Goal: Task Accomplishment & Management: Complete application form

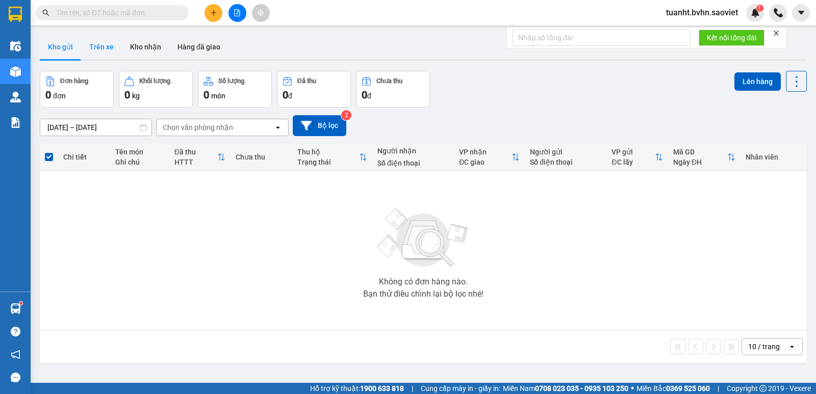
click at [99, 50] on button "Trên xe" at bounding box center [101, 47] width 41 height 24
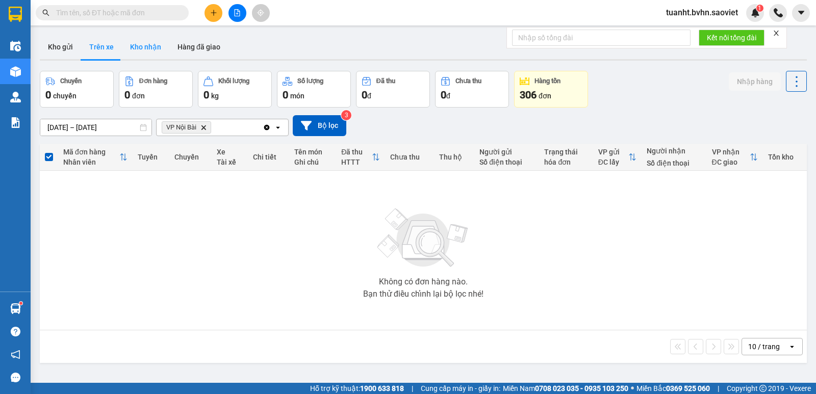
click at [134, 49] on button "Kho nhận" at bounding box center [145, 47] width 47 height 24
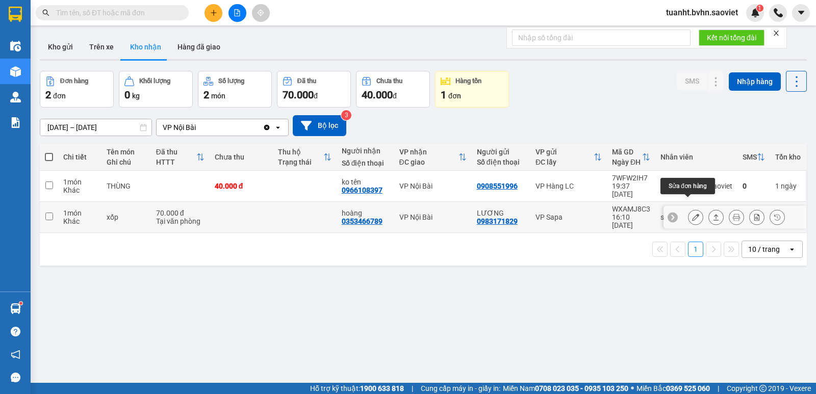
click at [692, 214] on icon at bounding box center [695, 217] width 7 height 7
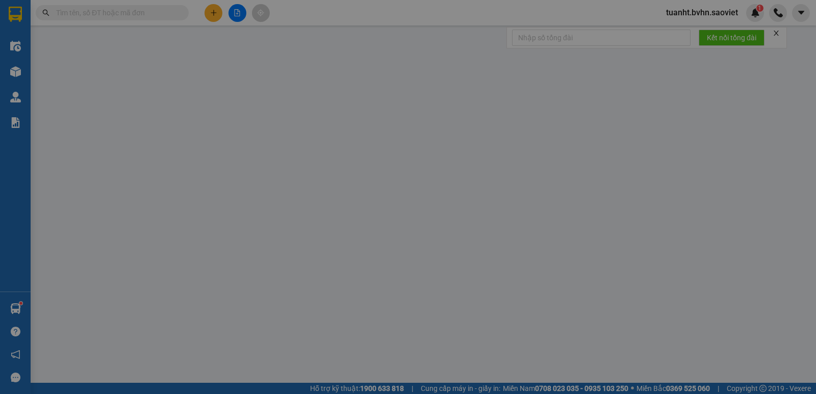
type input "0983171829"
type input "LƯƠNG"
type input "0353466789"
type input "hoàng"
type input "70.000"
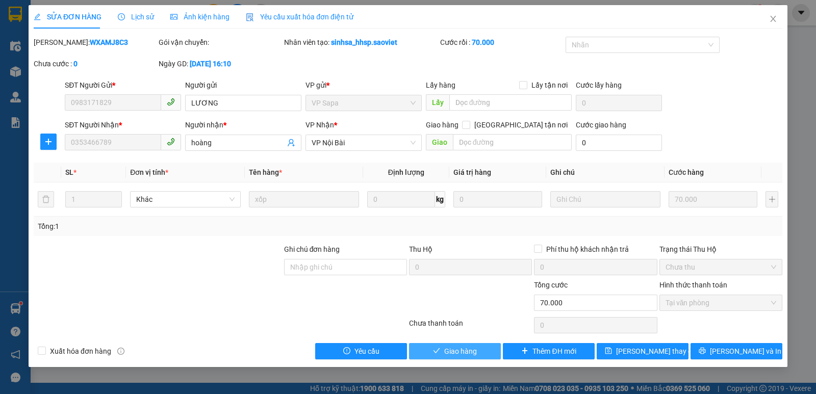
click at [469, 348] on span "Giao hàng" at bounding box center [460, 351] width 33 height 11
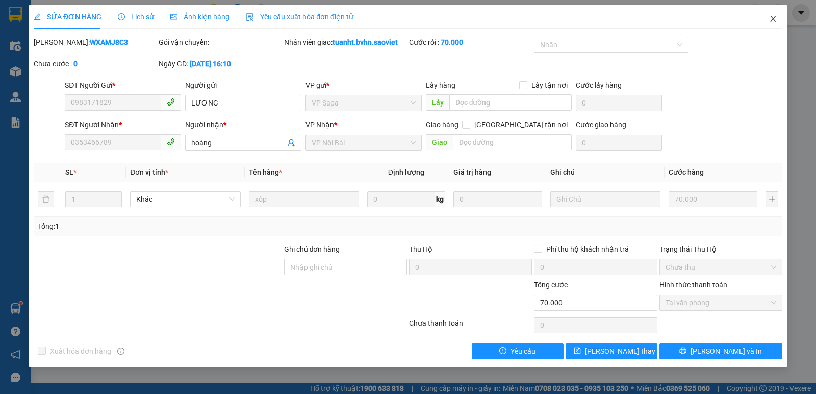
click at [771, 20] on icon "close" at bounding box center [773, 19] width 8 height 8
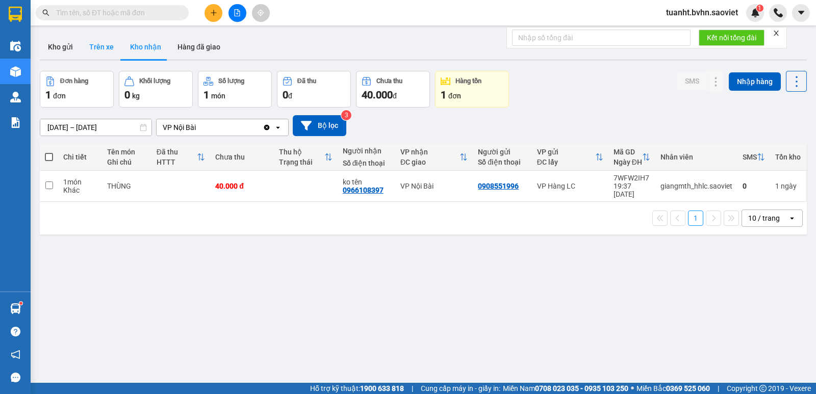
click at [98, 45] on button "Trên xe" at bounding box center [101, 47] width 41 height 24
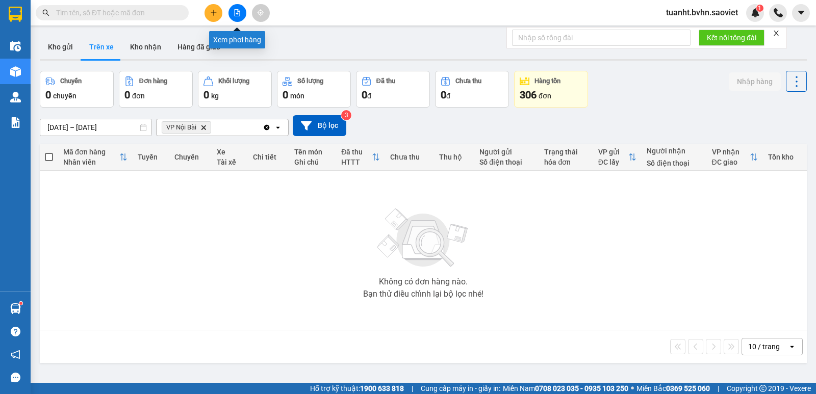
click at [232, 16] on button at bounding box center [237, 13] width 18 height 18
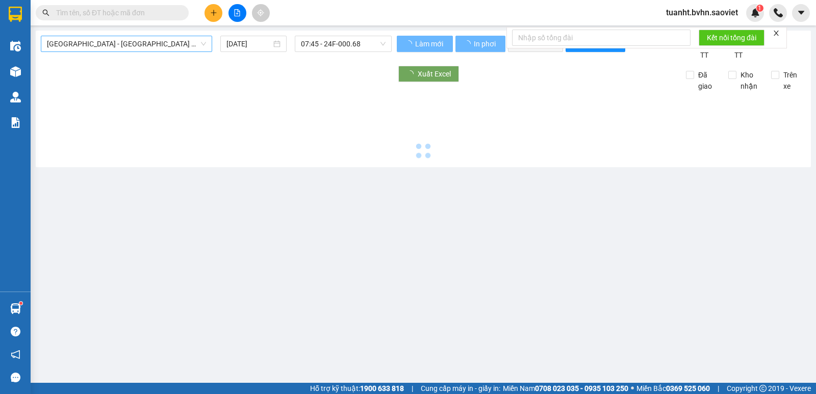
click at [141, 43] on span "[GEOGRAPHIC_DATA] - [GEOGRAPHIC_DATA] (Cabin)" at bounding box center [126, 43] width 159 height 15
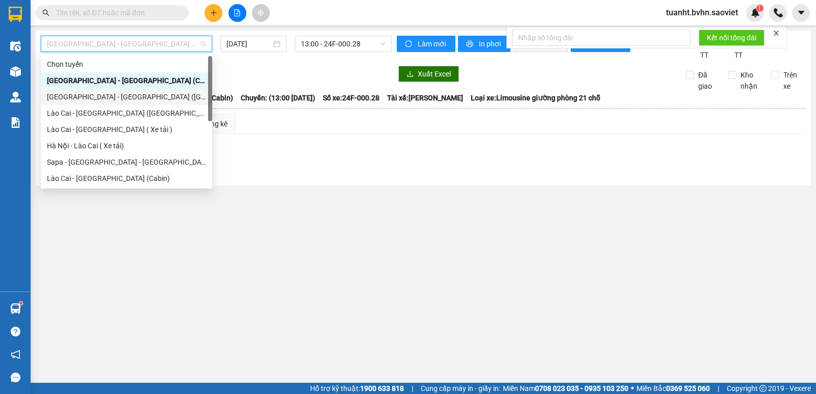
click at [81, 97] on div "[GEOGRAPHIC_DATA] - [GEOGRAPHIC_DATA] ([GEOGRAPHIC_DATA])" at bounding box center [126, 96] width 159 height 11
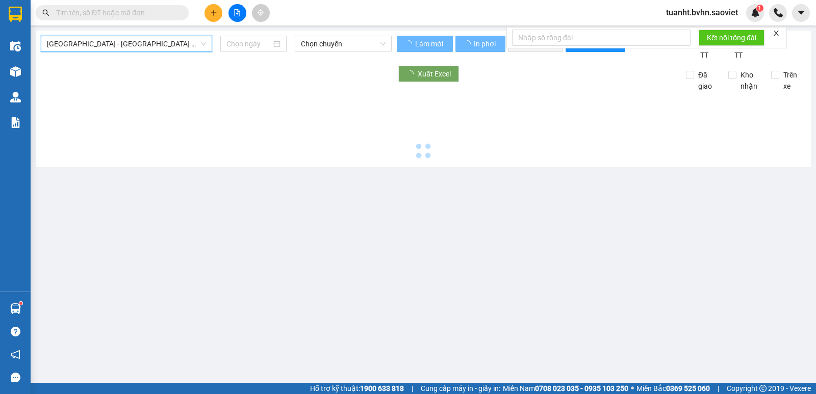
type input "[DATE]"
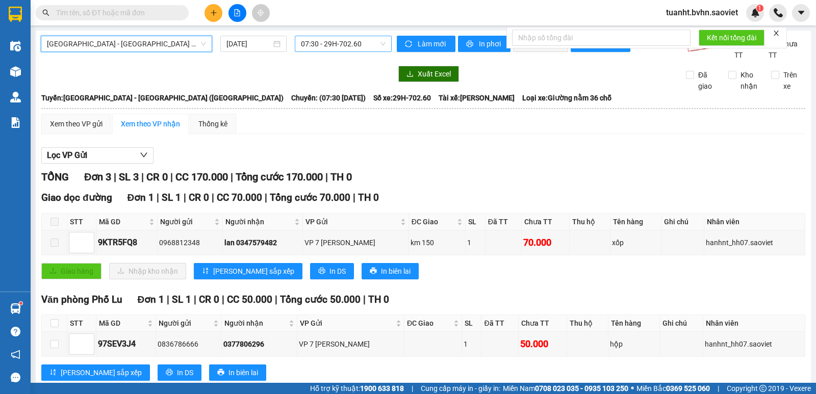
click at [327, 44] on span "07:30 - 29H-702.60" at bounding box center [343, 43] width 84 height 15
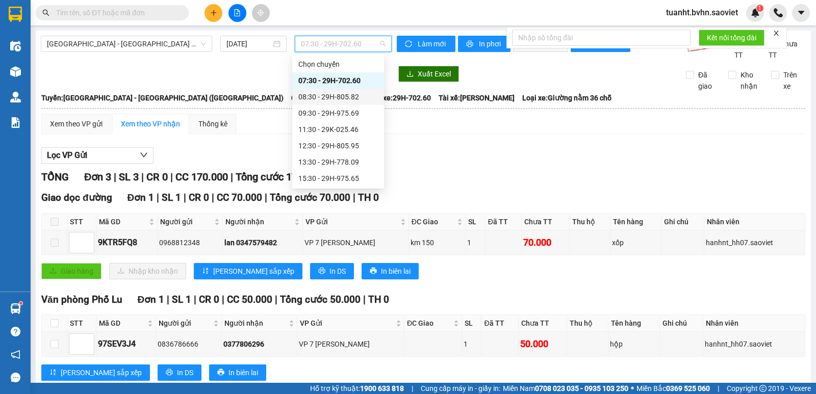
click at [331, 95] on div "08:30 - 29H-805.82" at bounding box center [338, 96] width 80 height 11
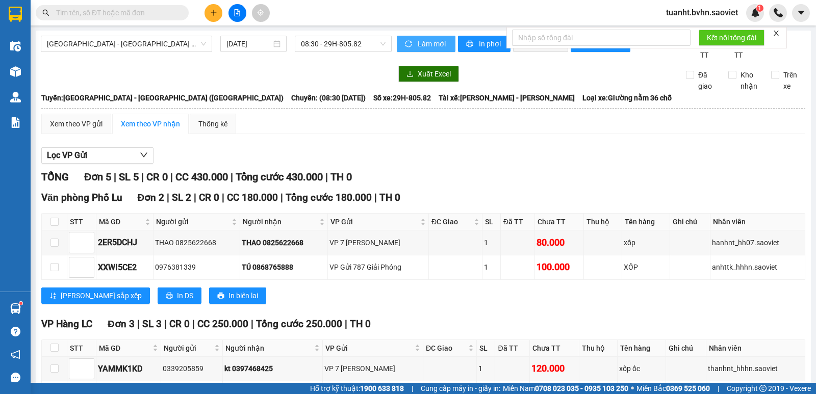
click at [425, 45] on span "Làm mới" at bounding box center [433, 43] width 30 height 11
click at [489, 42] on span "In phơi" at bounding box center [490, 43] width 23 height 11
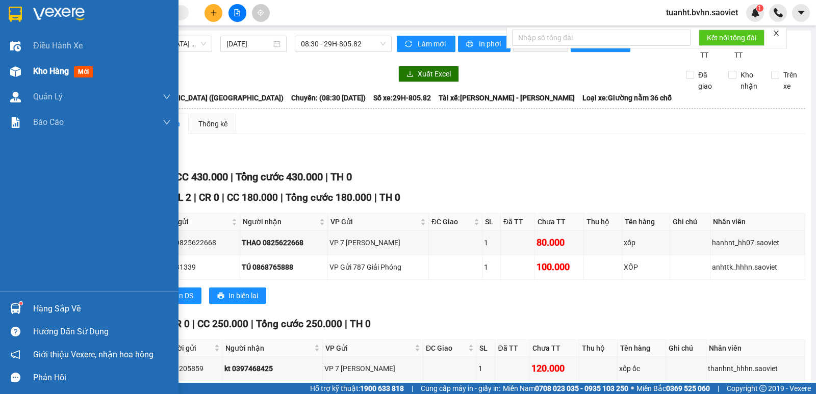
click at [32, 69] on div "Kho hàng mới" at bounding box center [89, 71] width 178 height 25
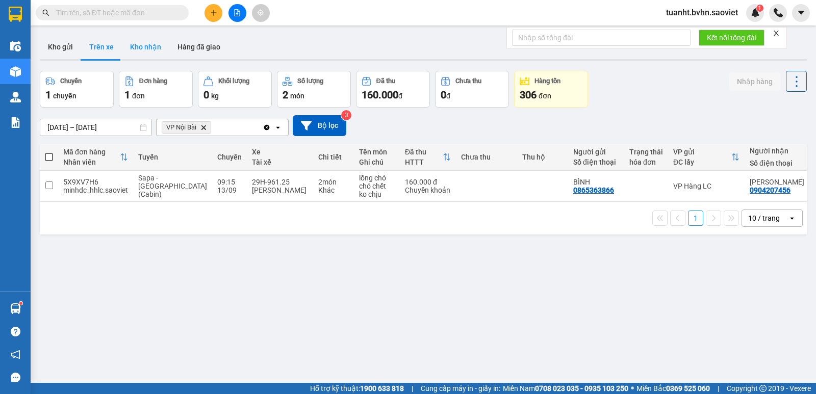
click at [126, 43] on button "Kho nhận" at bounding box center [145, 47] width 47 height 24
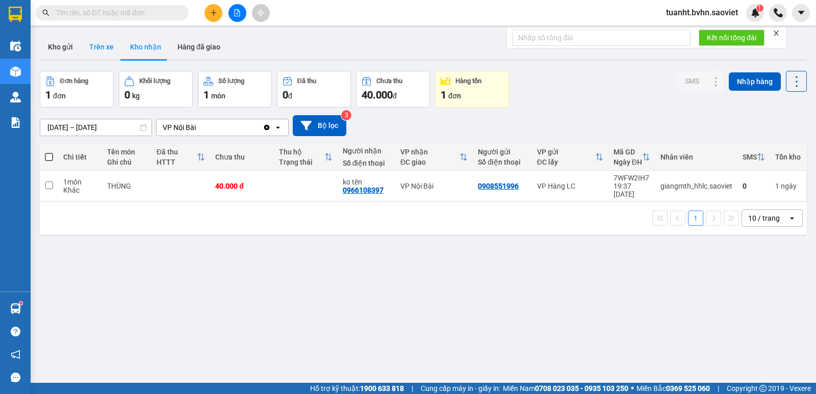
click at [101, 50] on button "Trên xe" at bounding box center [101, 47] width 41 height 24
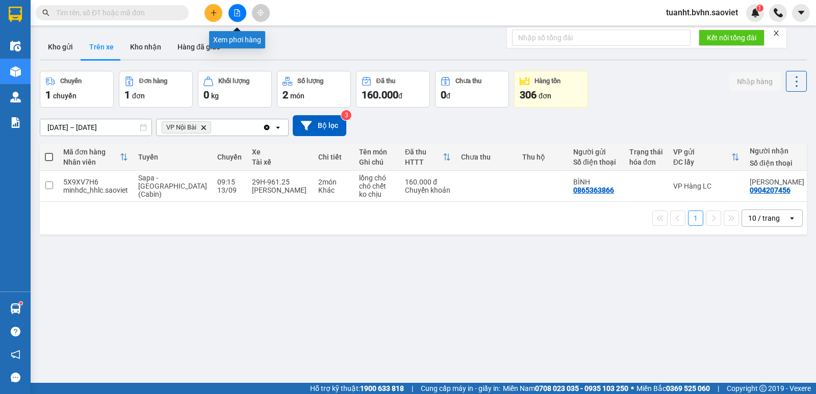
click at [231, 12] on button at bounding box center [237, 13] width 18 height 18
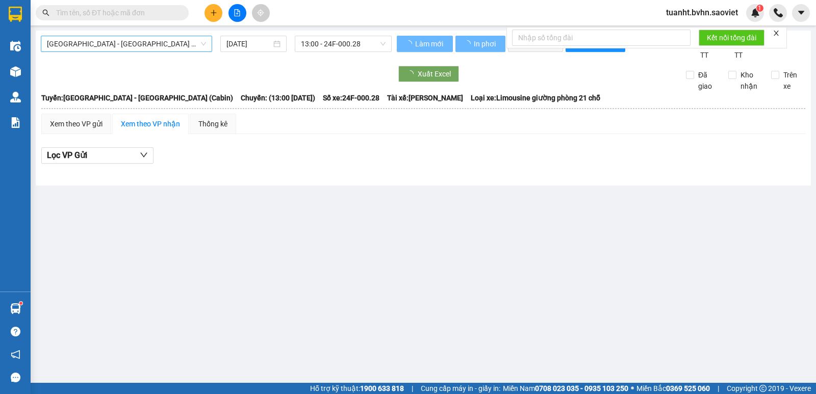
click at [132, 44] on span "[GEOGRAPHIC_DATA] - [GEOGRAPHIC_DATA] (Cabin)" at bounding box center [126, 43] width 159 height 15
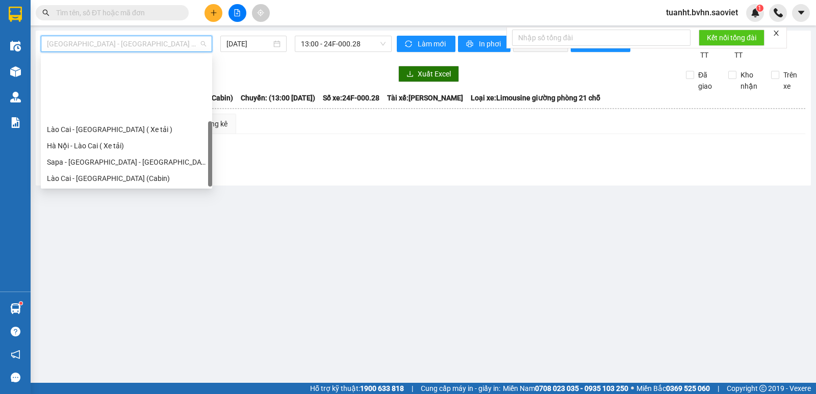
scroll to position [82, 0]
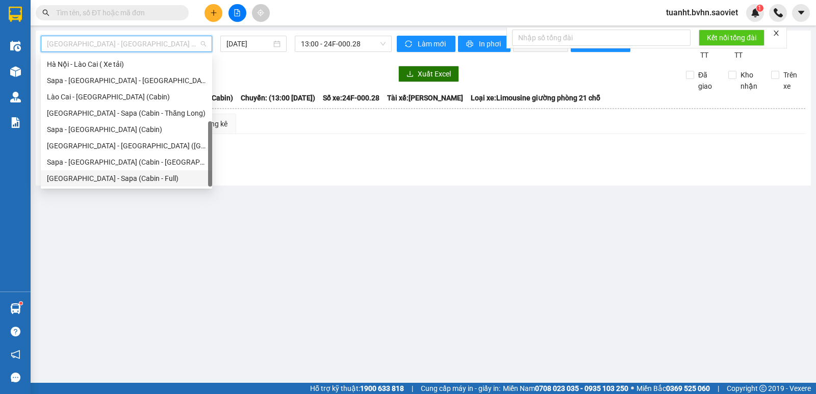
click at [143, 180] on div "[GEOGRAPHIC_DATA] - Sapa (Cabin - Full)" at bounding box center [126, 178] width 159 height 11
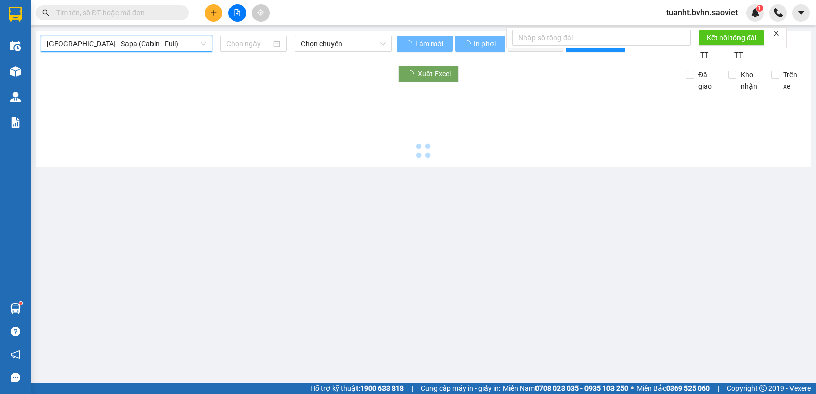
type input "[DATE]"
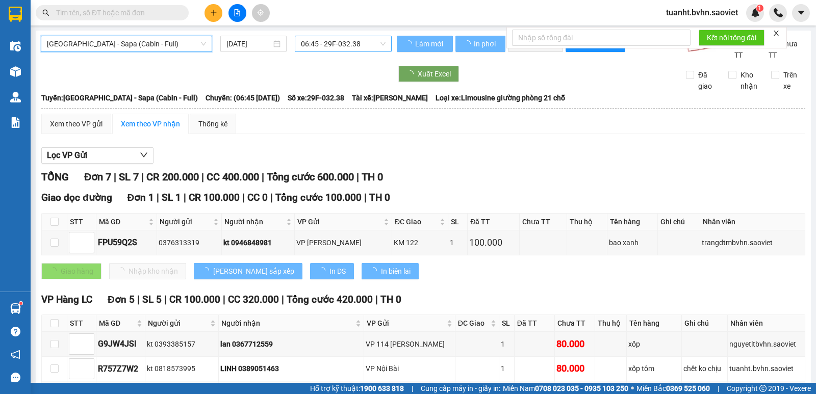
click at [342, 47] on span "06:45 - 29F-032.38" at bounding box center [343, 43] width 84 height 15
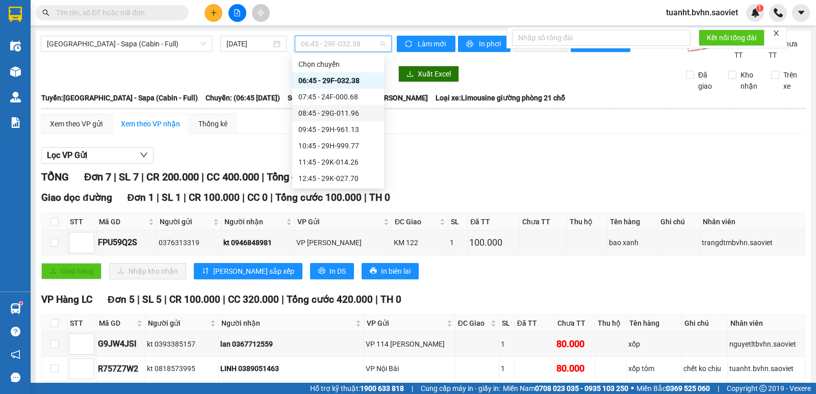
click at [342, 112] on div "08:45 - 29G-011.96" at bounding box center [338, 113] width 80 height 11
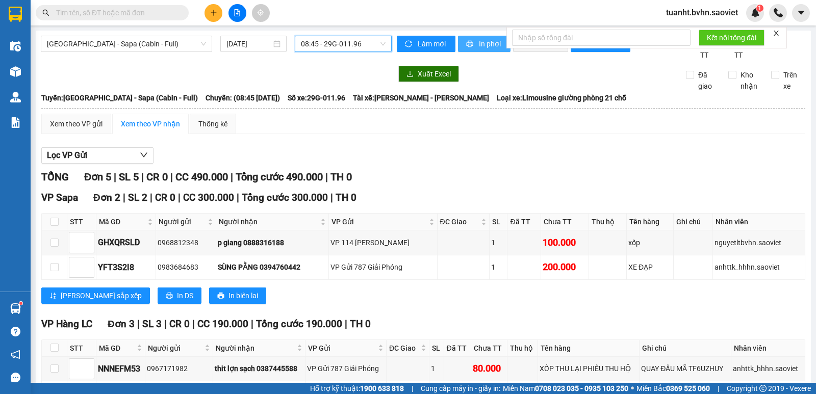
click at [487, 40] on span "In phơi" at bounding box center [490, 43] width 23 height 11
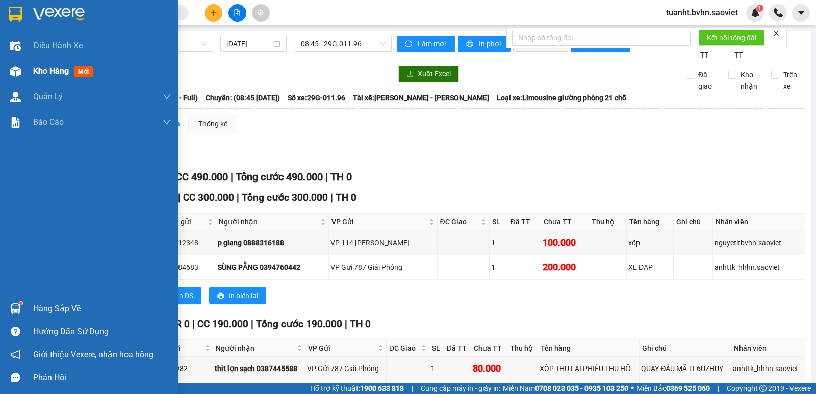
click at [14, 73] on img at bounding box center [15, 71] width 11 height 11
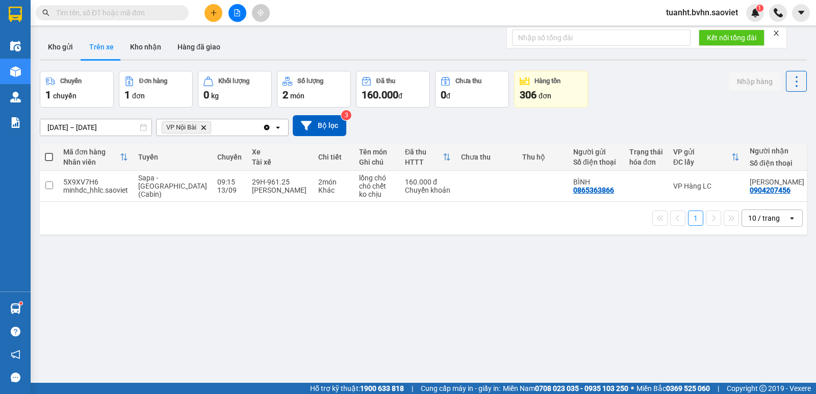
click at [149, 12] on input "text" at bounding box center [116, 12] width 120 height 11
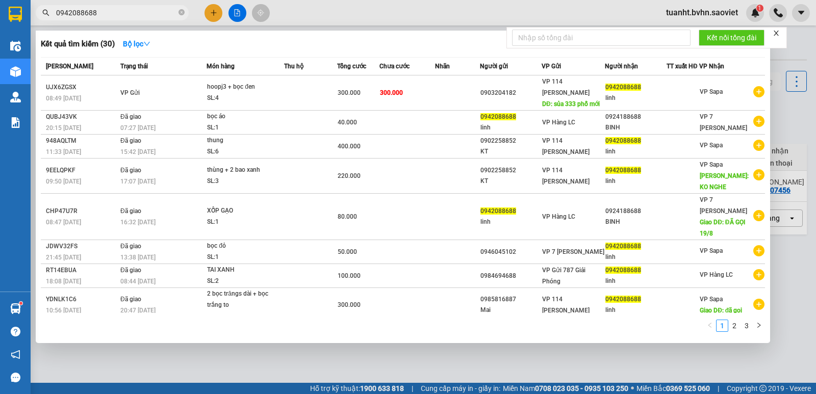
type input "0942088688"
click at [129, 12] on input "0942088688" at bounding box center [116, 12] width 120 height 11
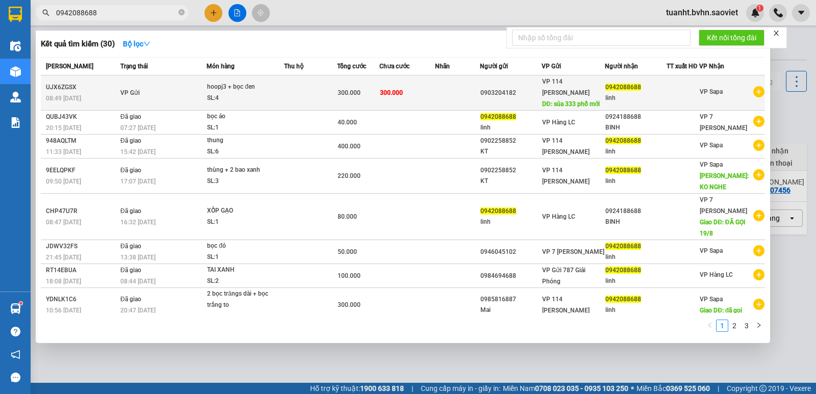
click at [291, 91] on td at bounding box center [310, 92] width 53 height 35
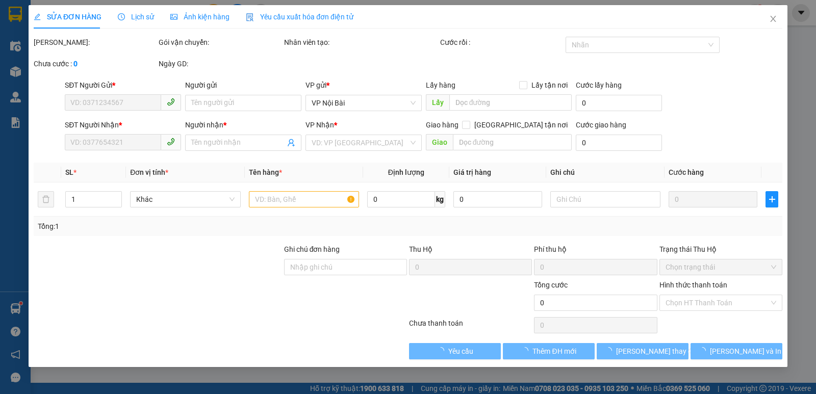
type input "0903204182"
type input "0942088688"
type input "linh"
type input "300.000"
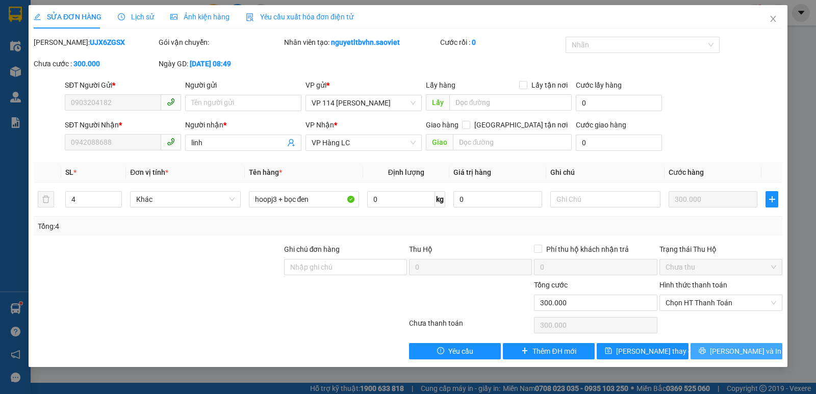
click at [737, 358] on button "[PERSON_NAME] và In" at bounding box center [736, 351] width 92 height 16
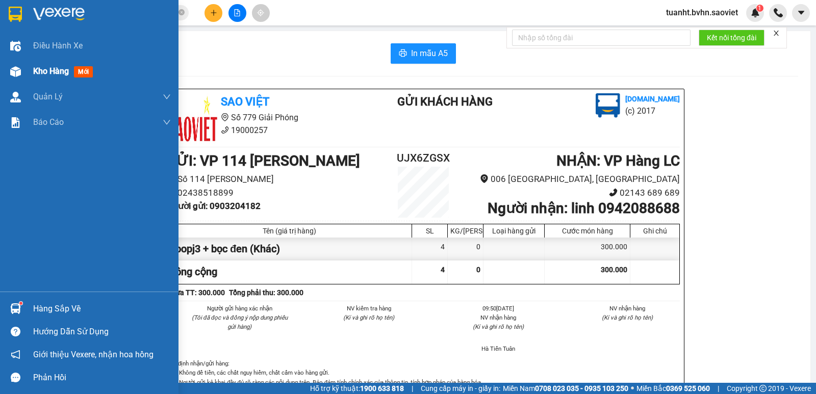
click at [12, 70] on img at bounding box center [15, 71] width 11 height 11
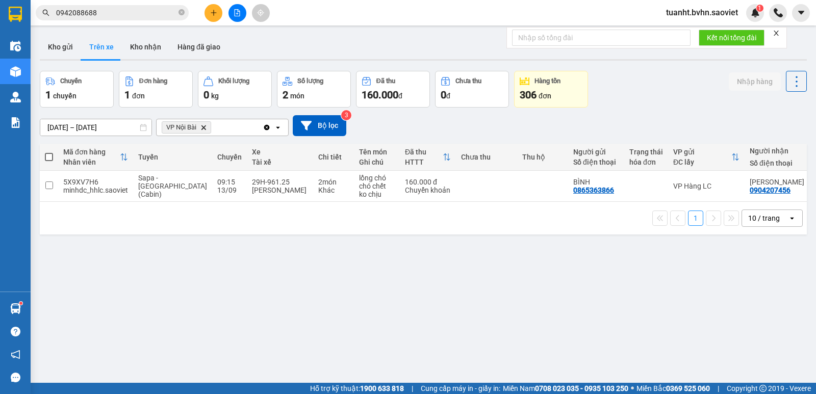
click at [138, 12] on input "0942088688" at bounding box center [116, 12] width 120 height 11
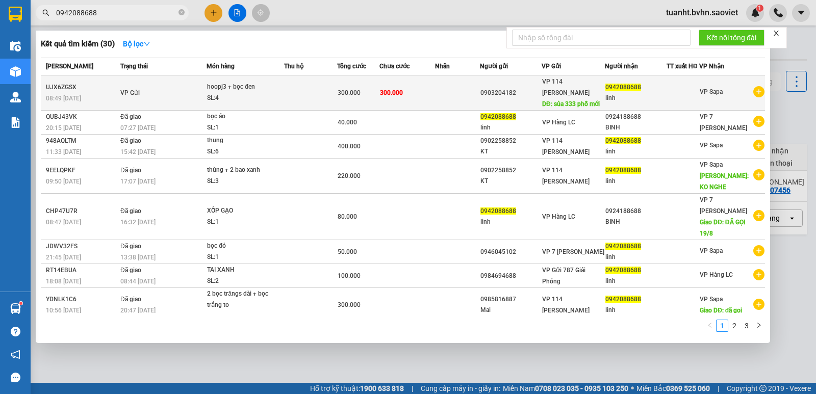
click at [420, 98] on td "300.000" at bounding box center [406, 92] width 55 height 35
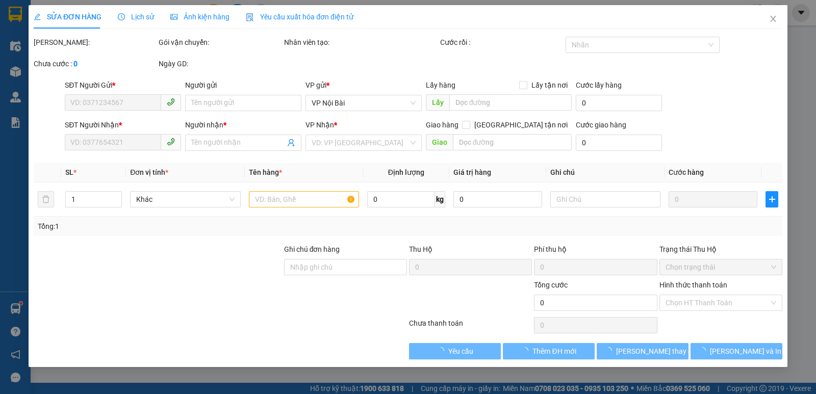
type input "0903204182"
type input "0942088688"
type input "linh"
type input "300.000"
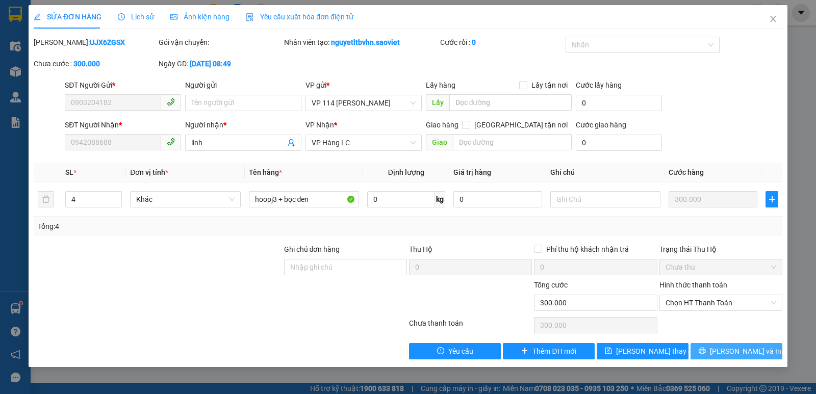
click at [728, 351] on span "[PERSON_NAME] và In" at bounding box center [745, 351] width 71 height 11
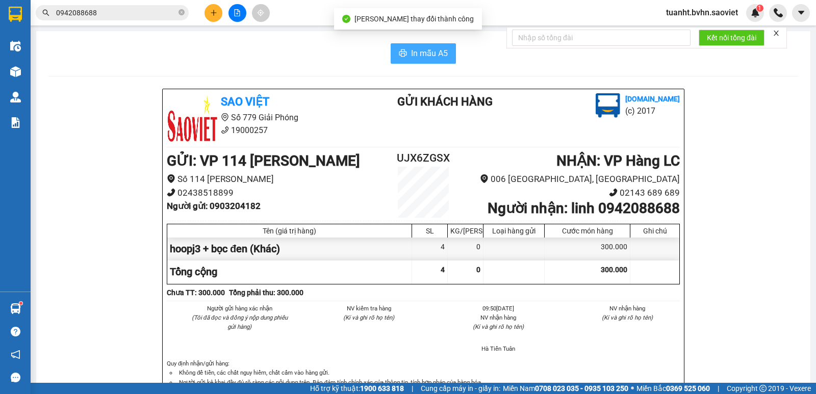
click at [432, 51] on span "In mẫu A5" at bounding box center [429, 53] width 37 height 13
click at [438, 56] on span "In mẫu A5" at bounding box center [429, 53] width 37 height 13
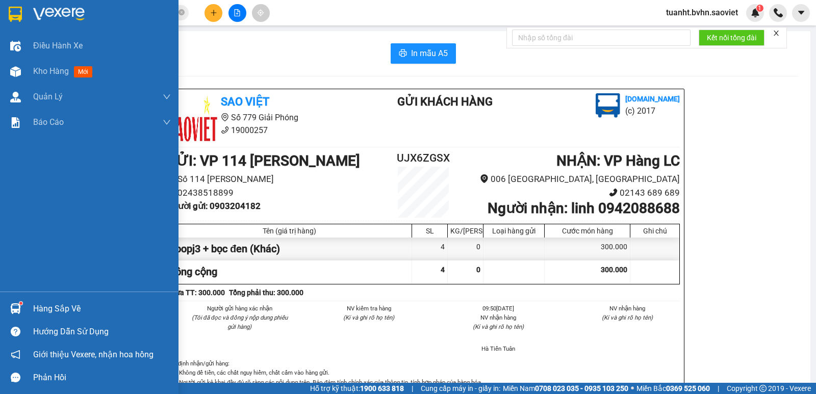
drag, startPoint x: 21, startPoint y: 70, endPoint x: 133, endPoint y: 14, distance: 124.5
click at [21, 70] on div at bounding box center [16, 72] width 18 height 18
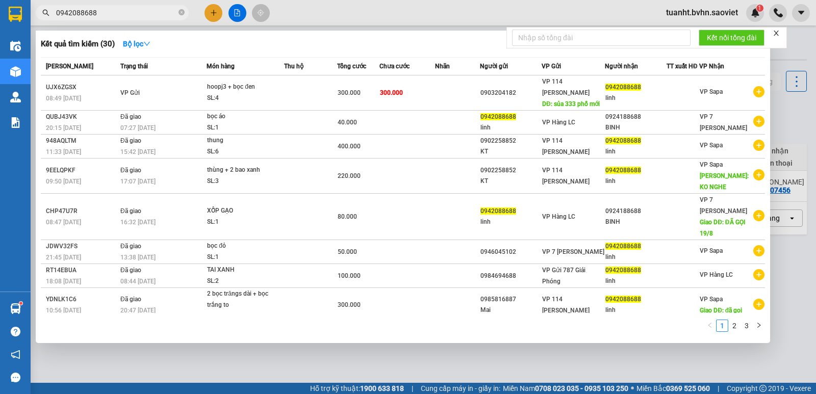
click at [134, 15] on input "0942088688" at bounding box center [116, 12] width 120 height 11
click at [117, 13] on input "0942088688" at bounding box center [116, 12] width 120 height 11
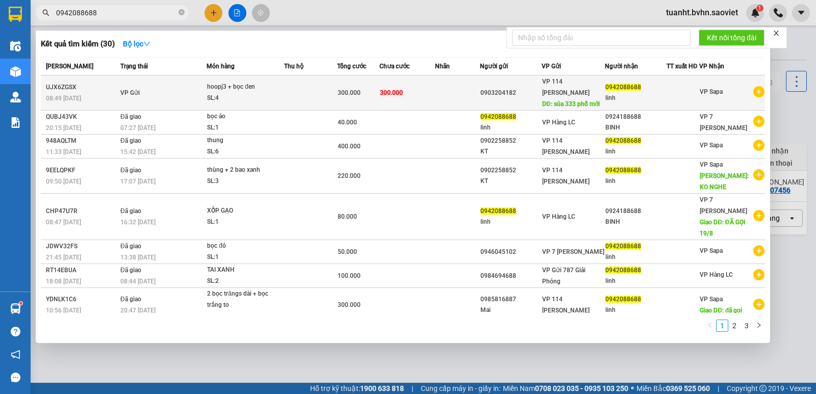
click at [300, 101] on td at bounding box center [310, 92] width 53 height 35
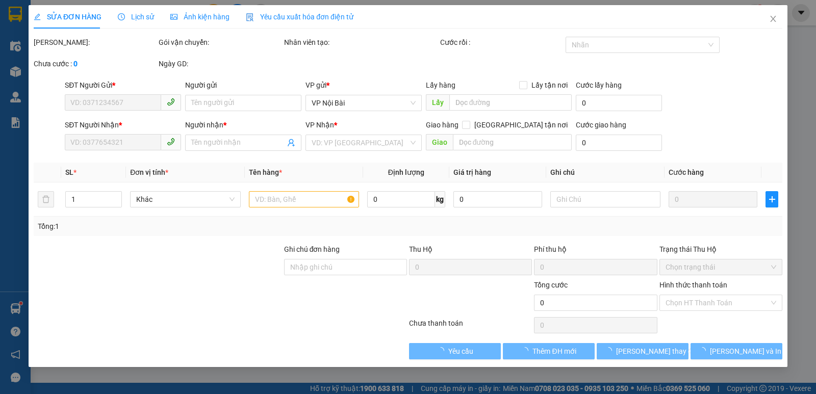
type input "0903204182"
type input "0942088688"
type input "linh"
type input "300.000"
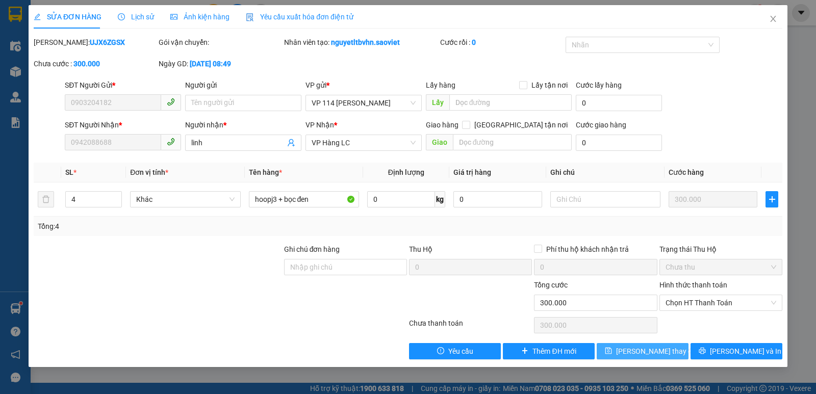
click at [664, 350] on span "[PERSON_NAME] thay đổi" at bounding box center [657, 351] width 82 height 11
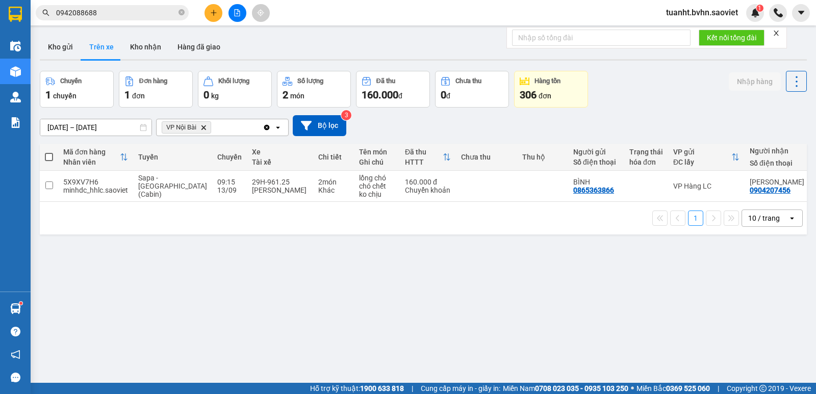
click at [141, 12] on input "0942088688" at bounding box center [116, 12] width 120 height 11
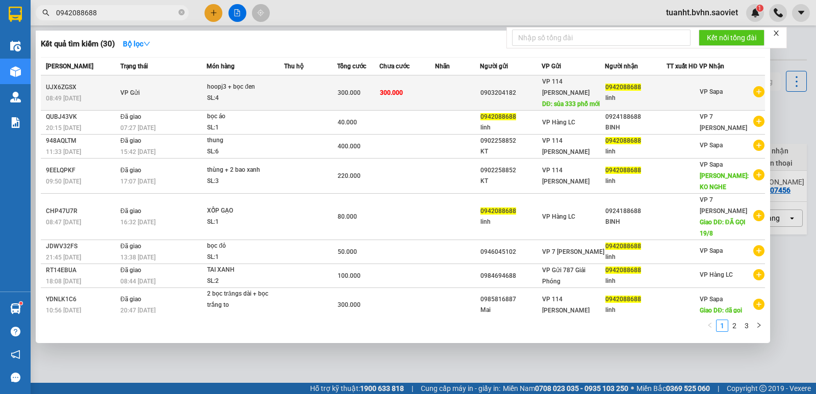
click at [669, 101] on td at bounding box center [682, 92] width 33 height 35
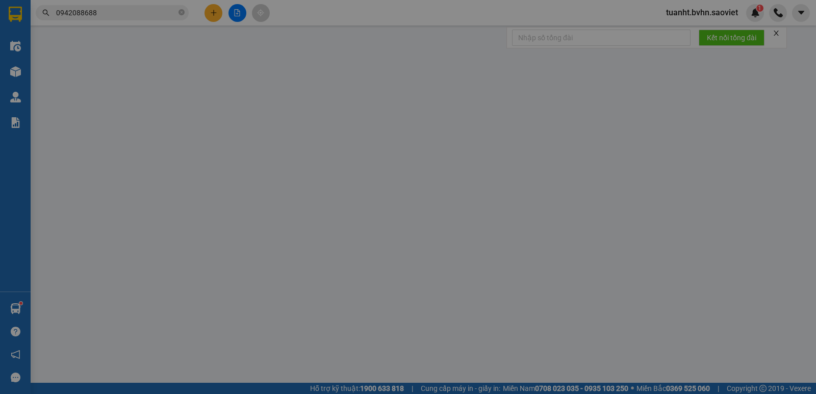
type input "0903204182"
type input "0942088688"
type input "linh"
type input "300.000"
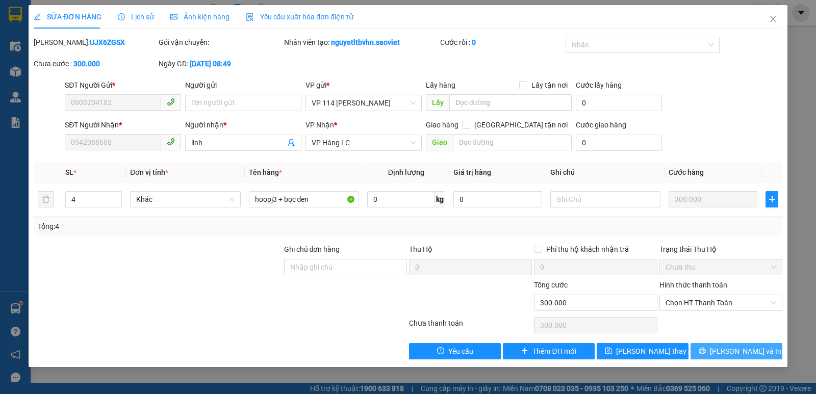
click at [752, 352] on span "[PERSON_NAME] và In" at bounding box center [745, 351] width 71 height 11
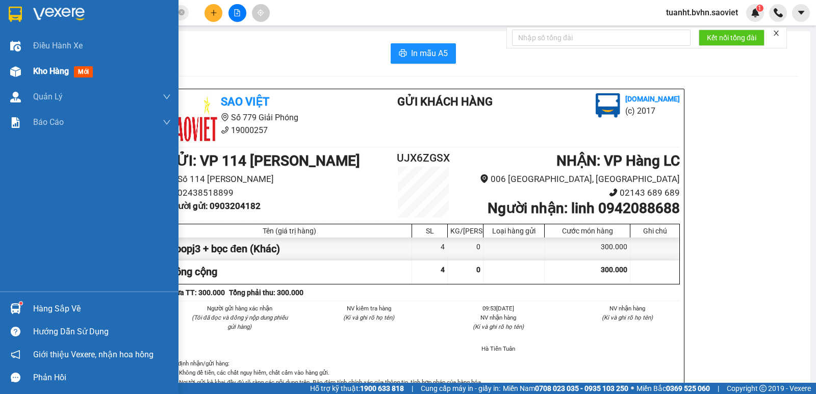
click at [18, 70] on img at bounding box center [15, 71] width 11 height 11
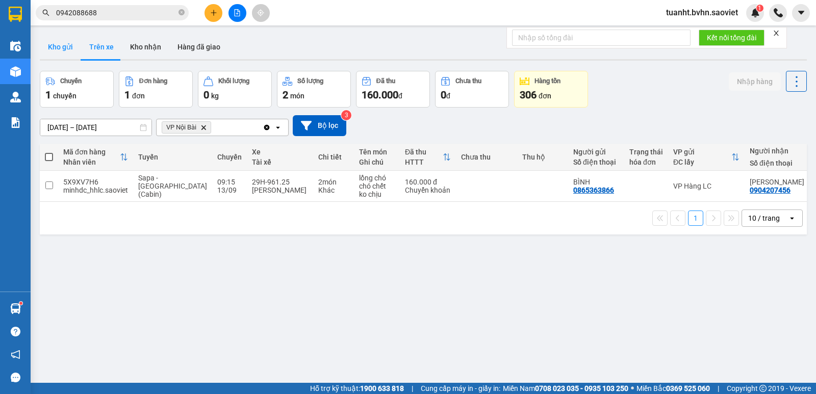
click at [54, 45] on button "Kho gửi" at bounding box center [60, 47] width 41 height 24
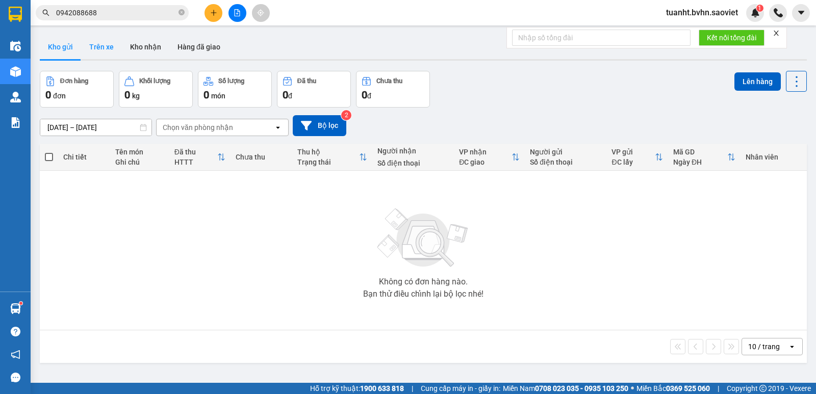
click at [109, 48] on button "Trên xe" at bounding box center [101, 47] width 41 height 24
